Goal: Find specific page/section: Find specific page/section

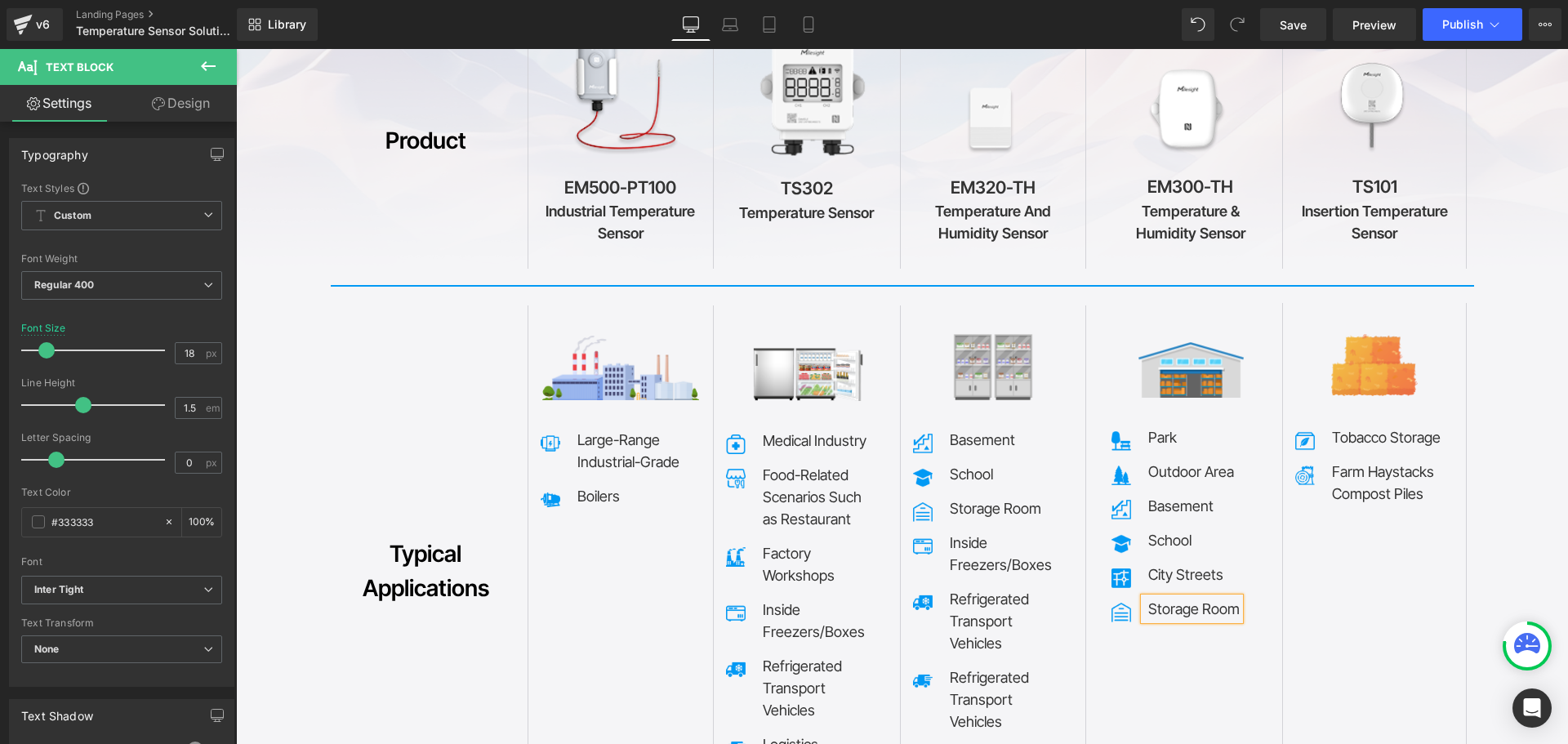
scroll to position [7585, 0]
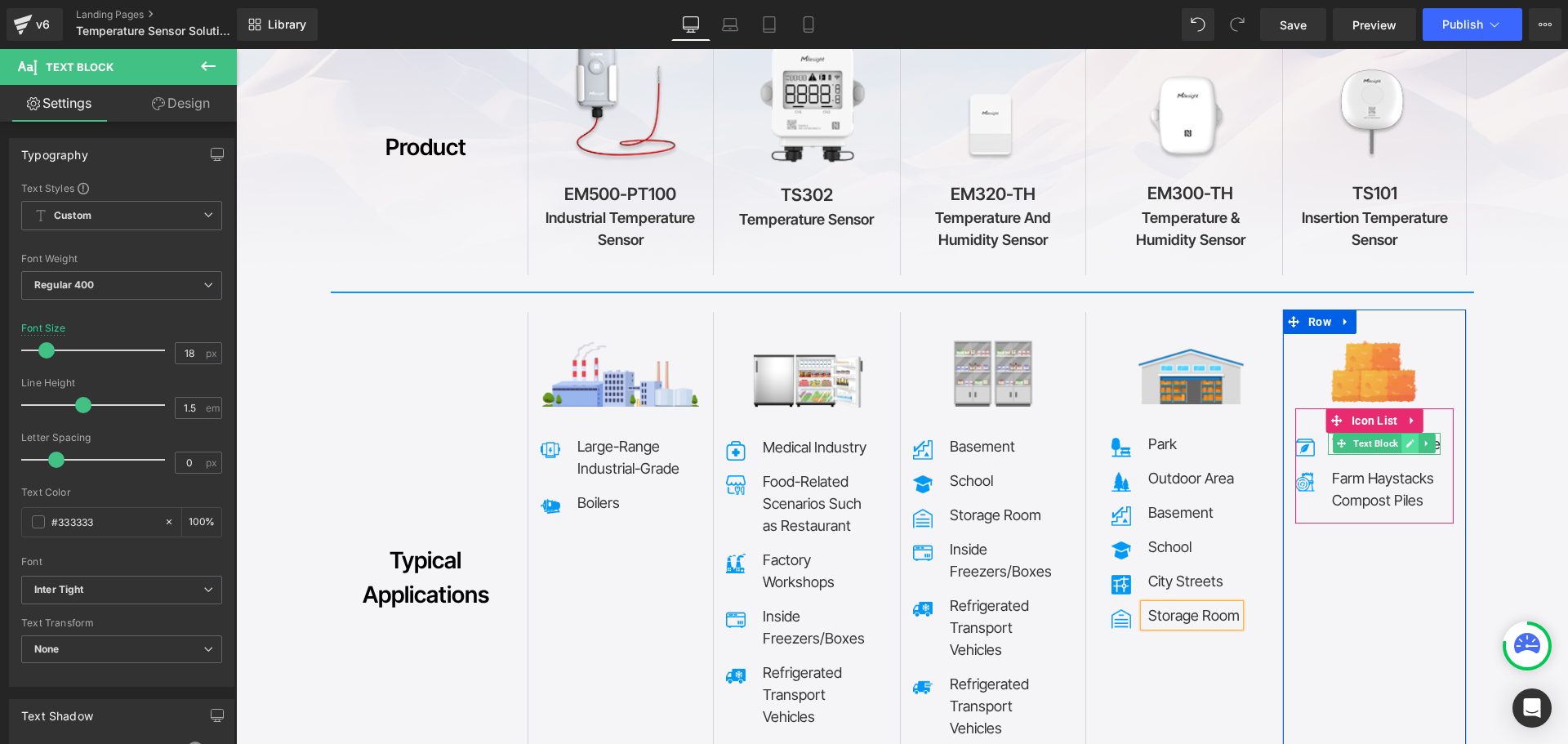
click at [1406, 439] on icon at bounding box center [1410, 444] width 9 height 10
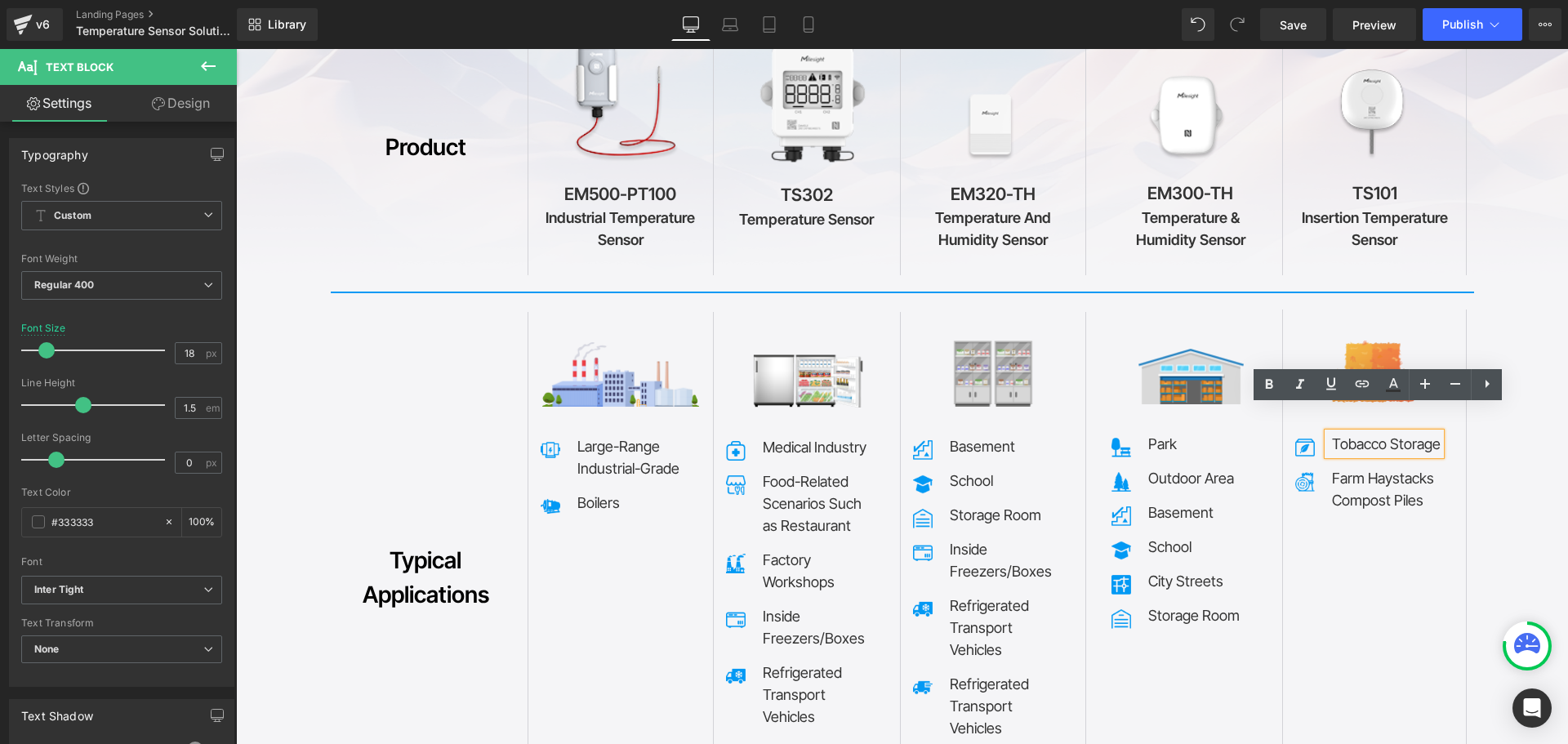
click at [1374, 433] on p "Tobacco Storage" at bounding box center [1386, 444] width 108 height 22
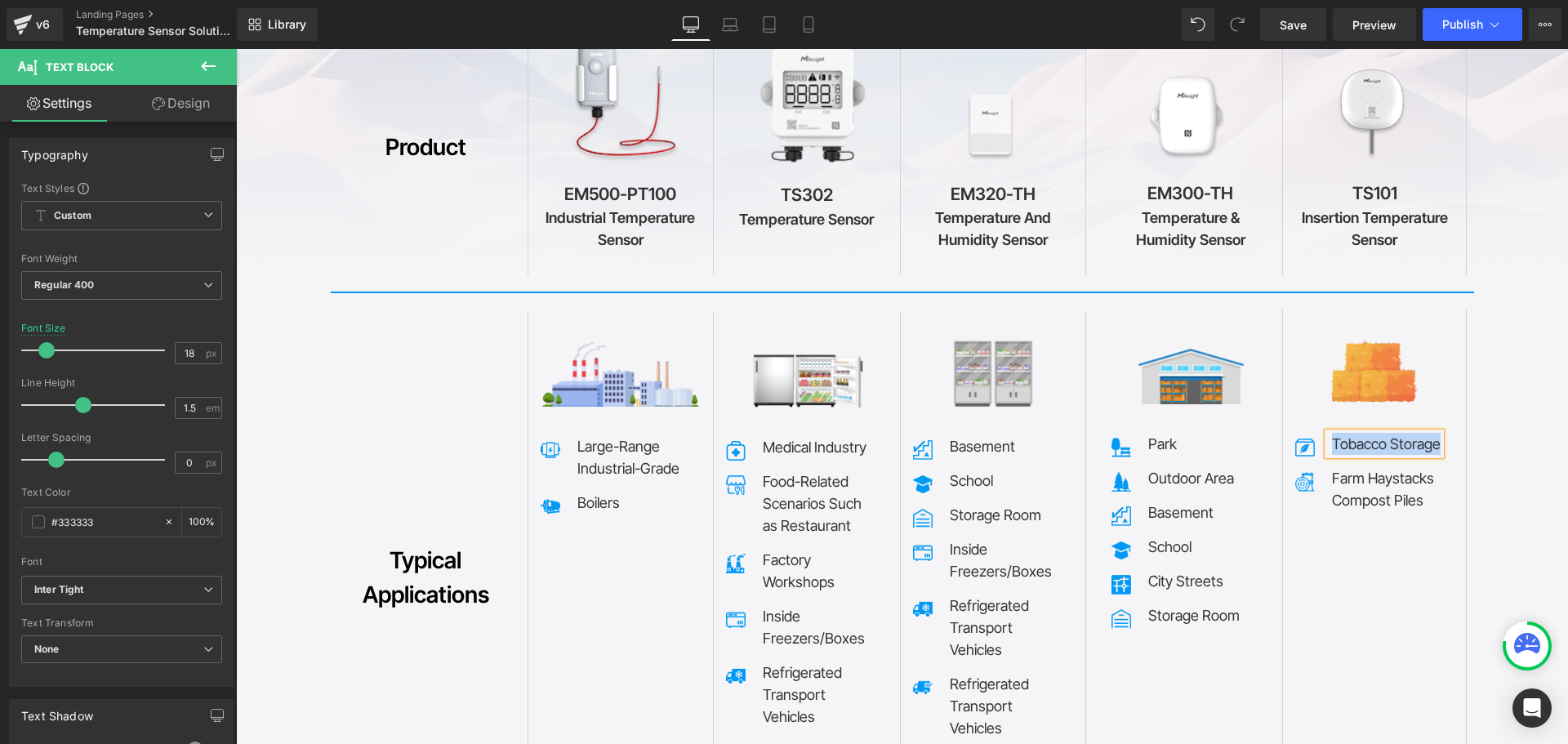
copy p "Tobacco Storage"
click at [1361, 468] on p "Farm Haystacks" at bounding box center [1386, 478] width 108 height 22
copy div "Farm Haystacks Compost Piles"
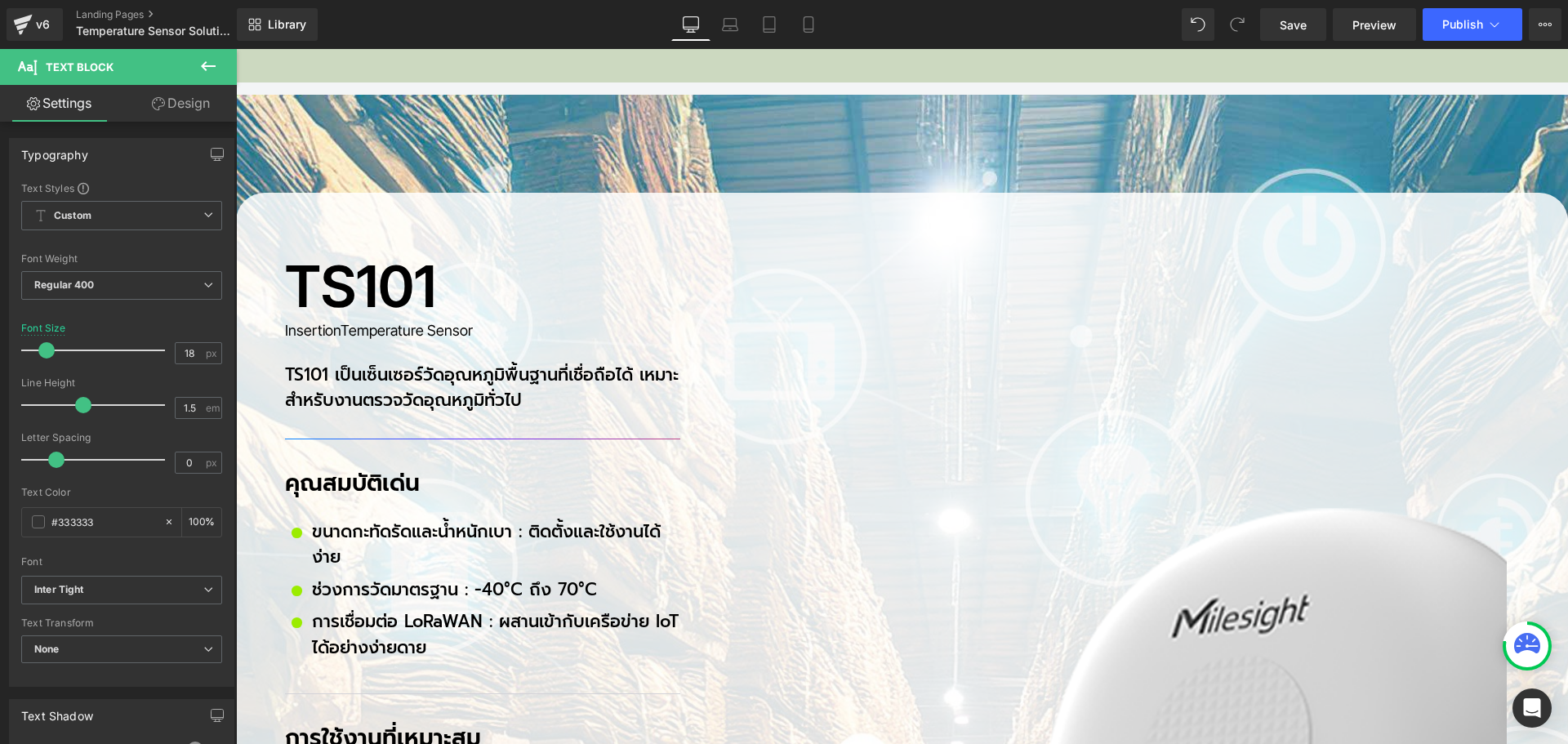
scroll to position [5869, 0]
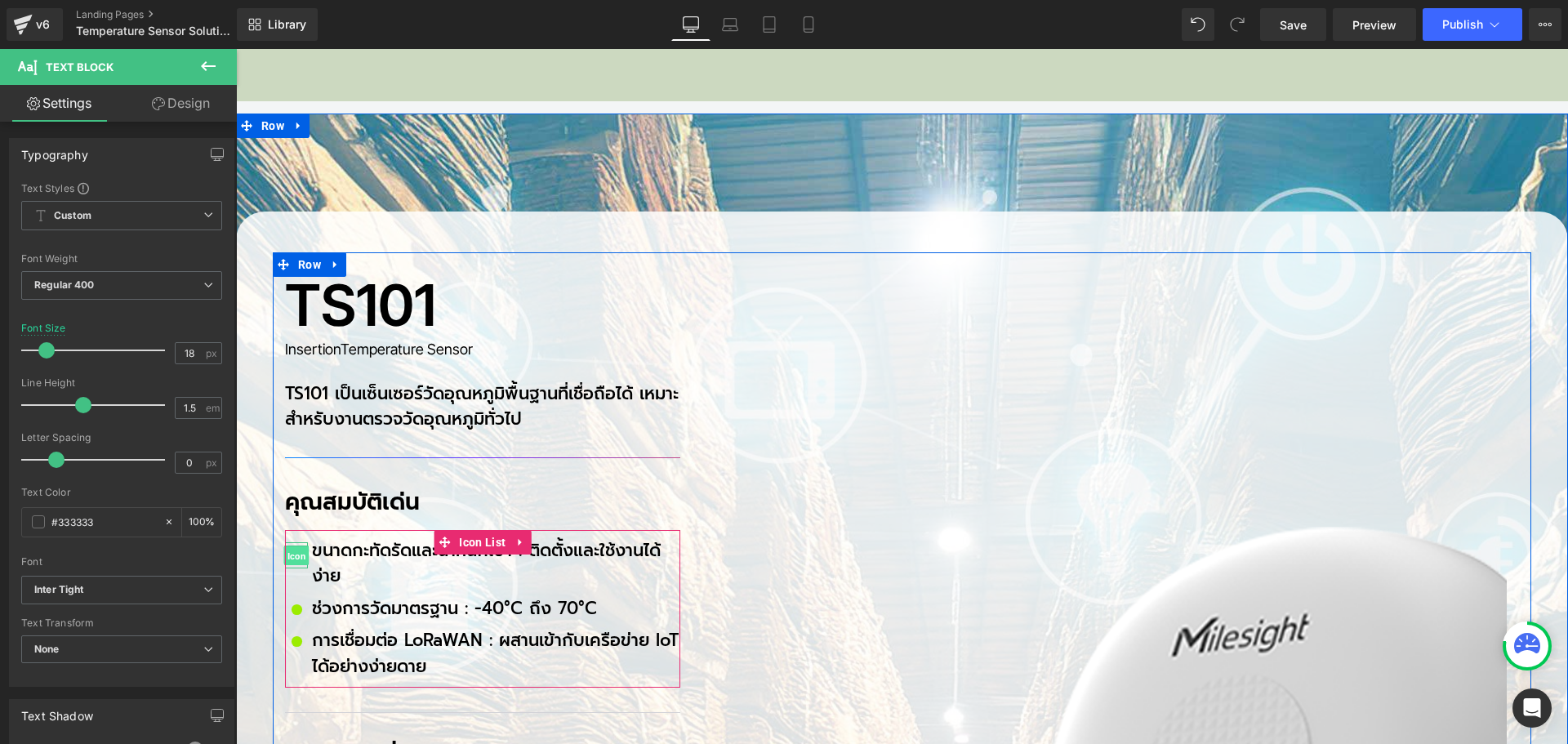
click at [288, 546] on span "Icon" at bounding box center [297, 556] width 25 height 19
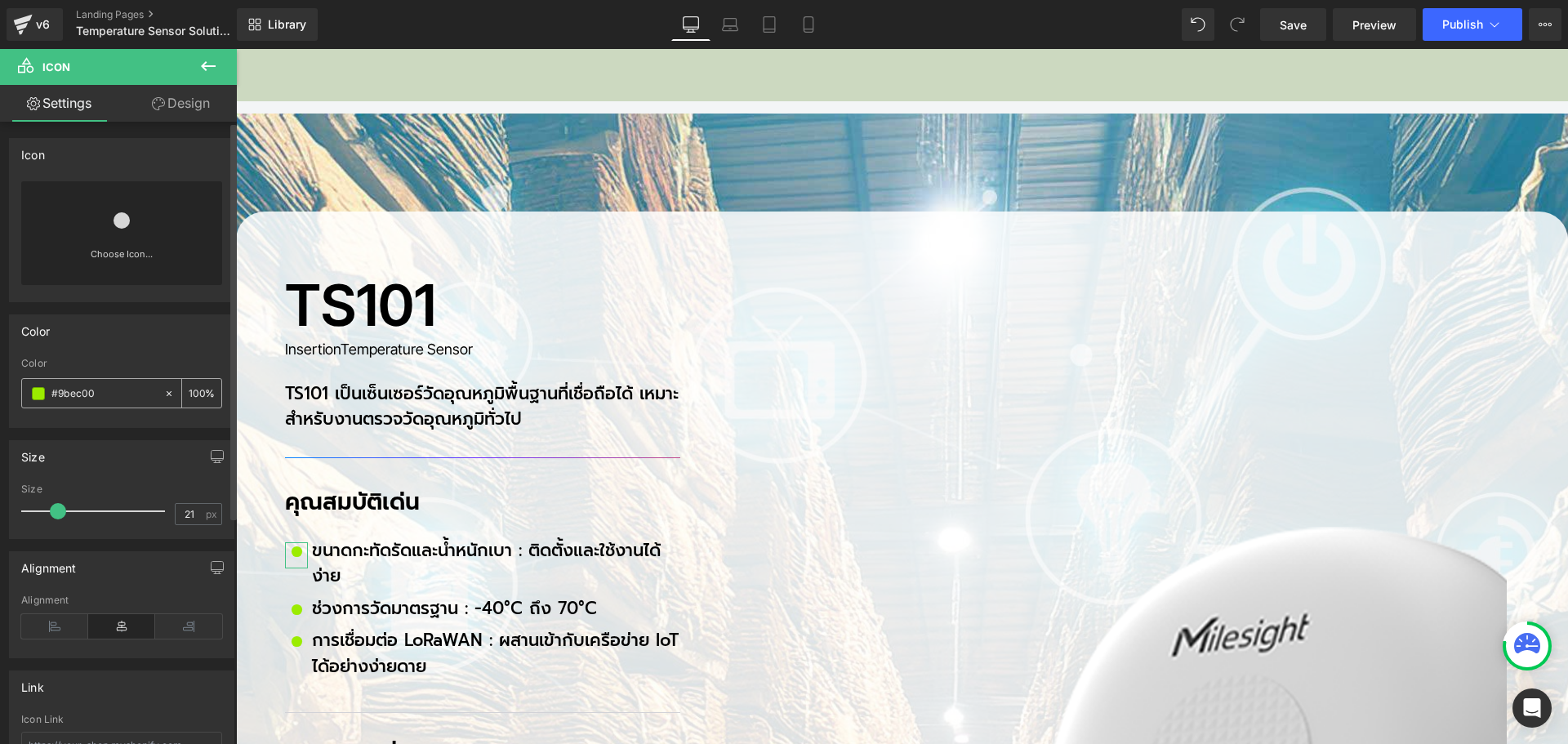
drag, startPoint x: 123, startPoint y: 397, endPoint x: 28, endPoint y: 393, distance: 95.1
click at [28, 393] on div "#9bec00" at bounding box center [92, 394] width 141 height 29
copy div "Farm Haystacks Compost Piles"
